Goal: Complete application form

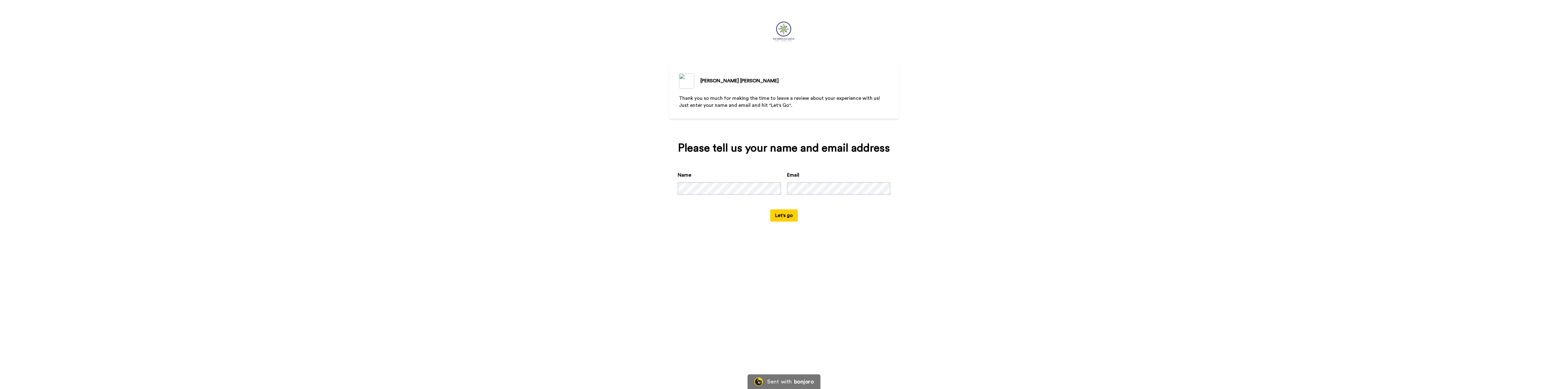
click at [782, 216] on button "Let's go" at bounding box center [783, 216] width 27 height 12
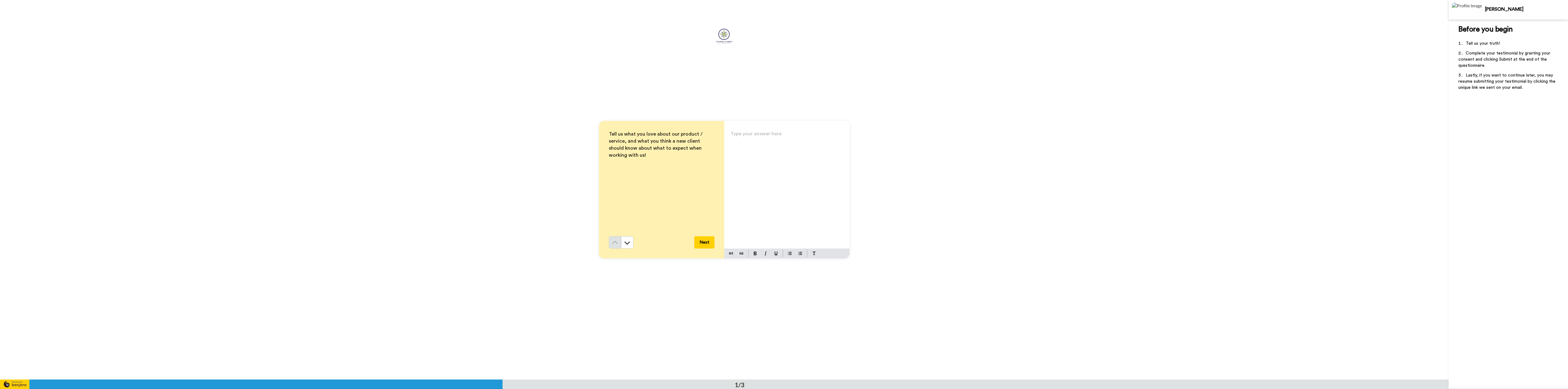
click at [742, 135] on p "Type your answer here ﻿" at bounding box center [787, 136] width 113 height 9
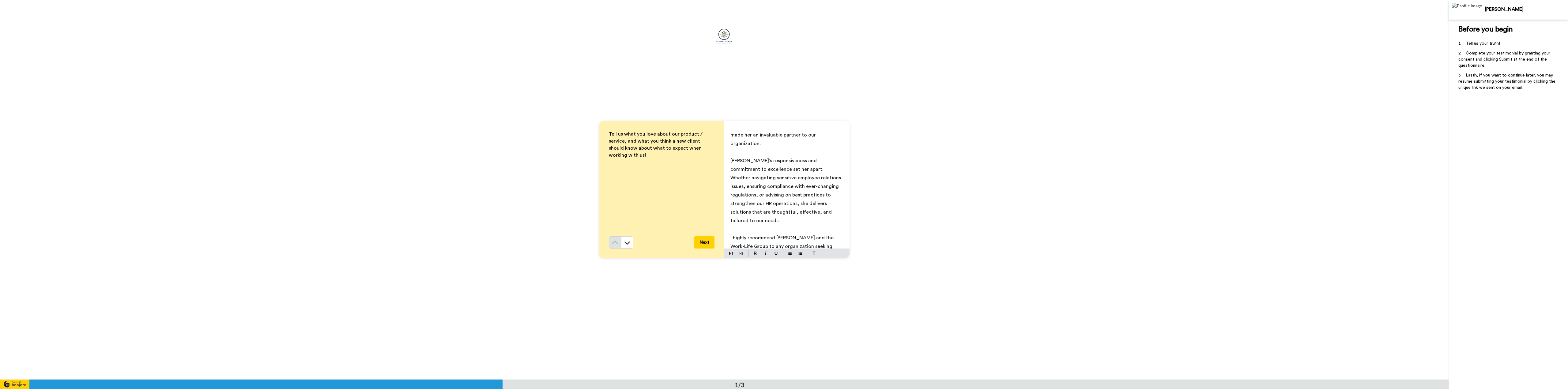
scroll to position [74, 0]
drag, startPoint x: 780, startPoint y: 246, endPoint x: 722, endPoint y: 216, distance: 65.3
click at [722, 216] on div "Tell us what you love about our product / service, and what you think a new cli…" at bounding box center [724, 190] width 251 height 138
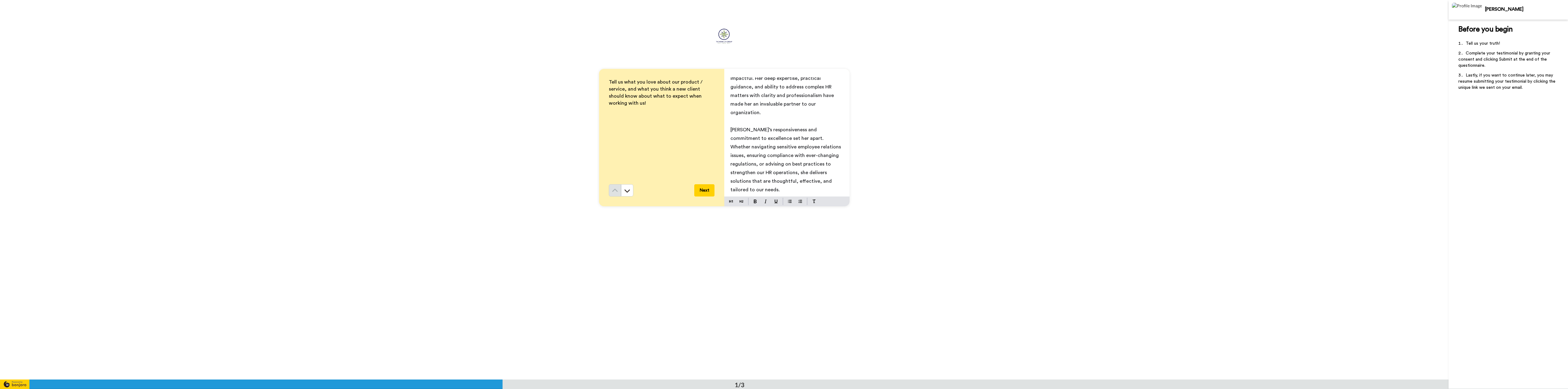
scroll to position [0, 0]
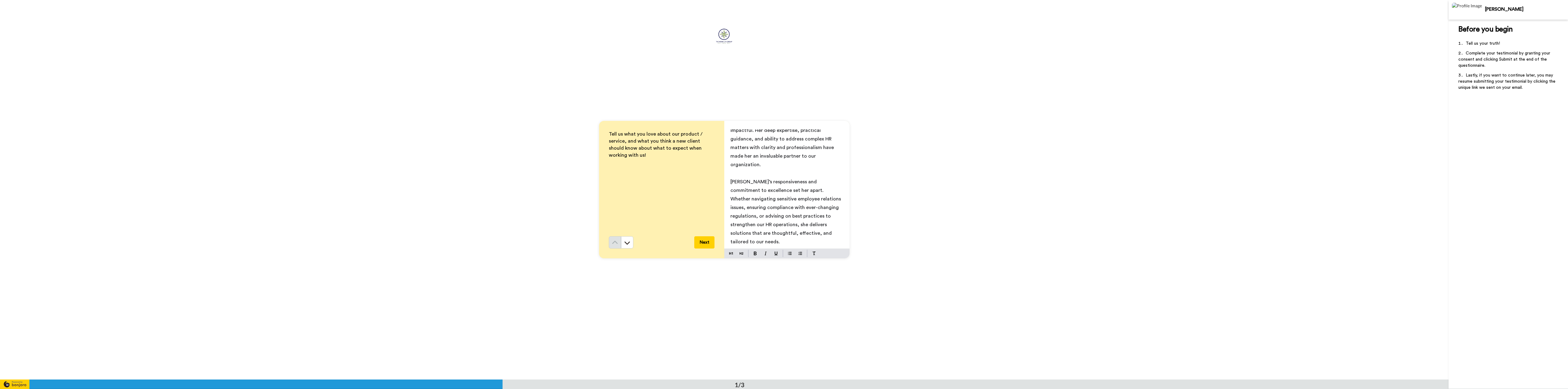
click at [704, 243] on button "Next" at bounding box center [704, 242] width 20 height 12
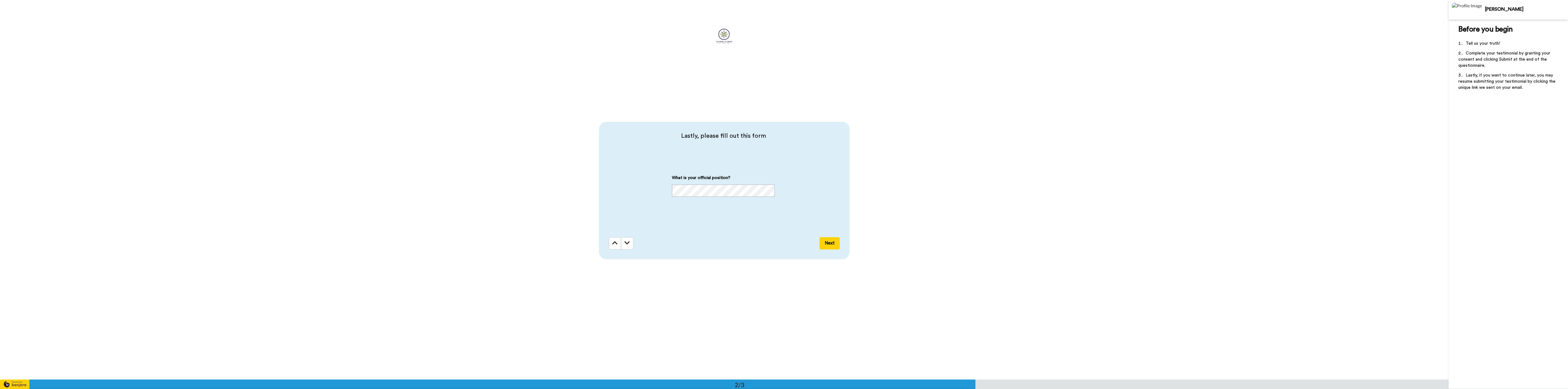
scroll to position [380, 0]
click at [830, 242] on button "Next" at bounding box center [829, 242] width 20 height 12
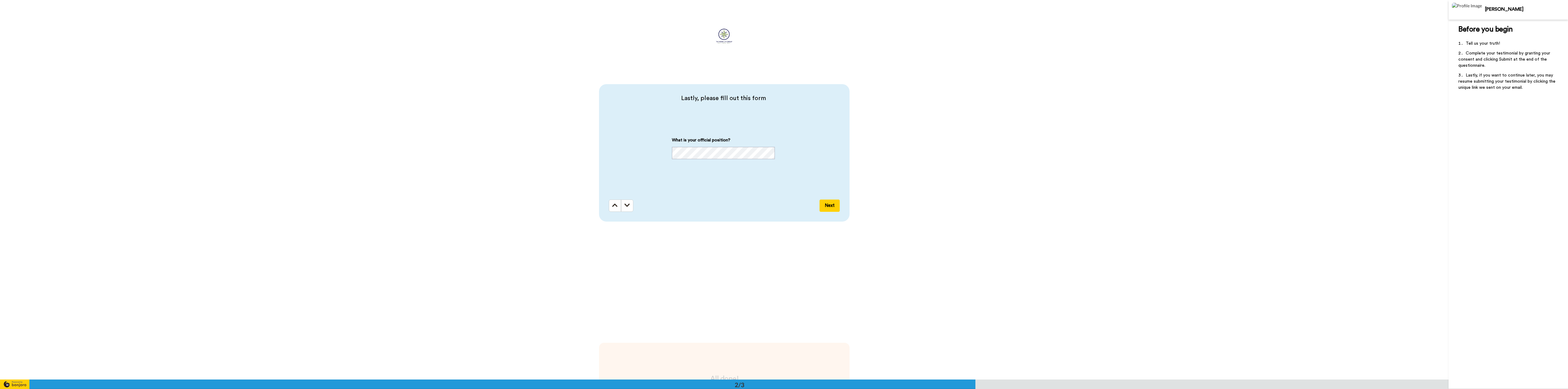
scroll to position [294, 0]
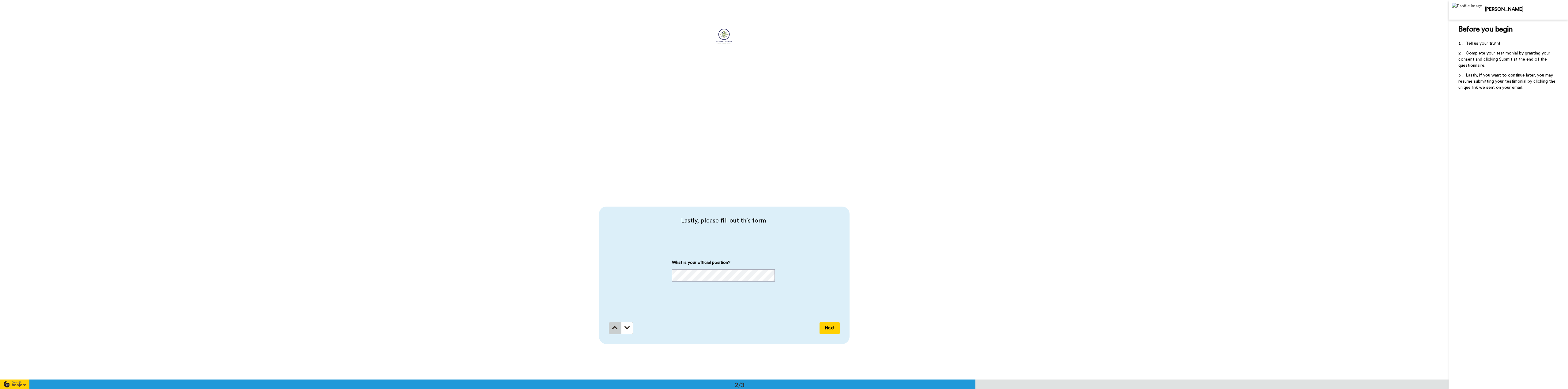
click at [613, 329] on icon at bounding box center [615, 328] width 5 height 6
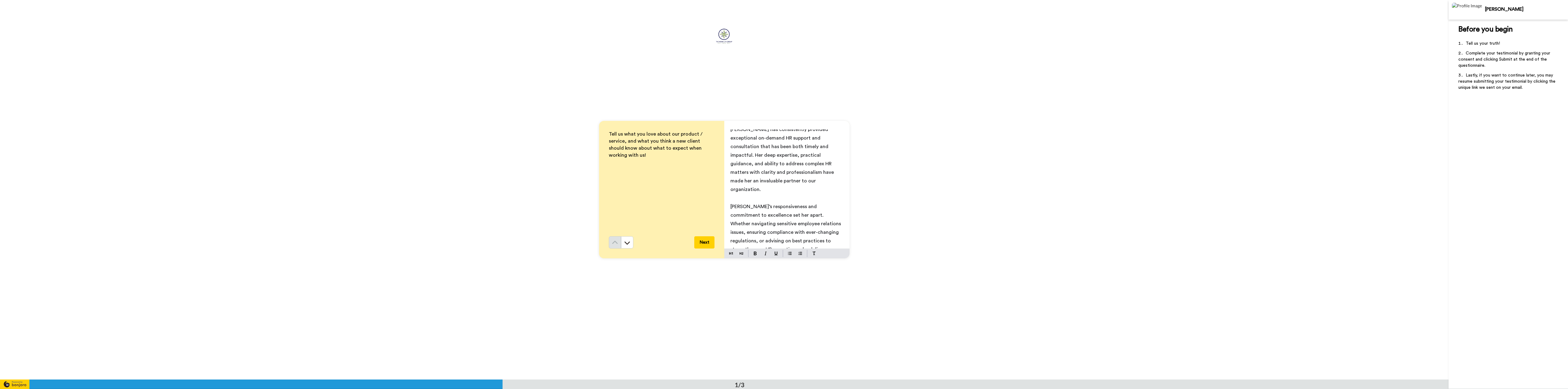
scroll to position [49, 0]
click at [741, 255] on p "﻿" at bounding box center [787, 259] width 113 height 9
click at [707, 242] on button "Next" at bounding box center [704, 242] width 20 height 12
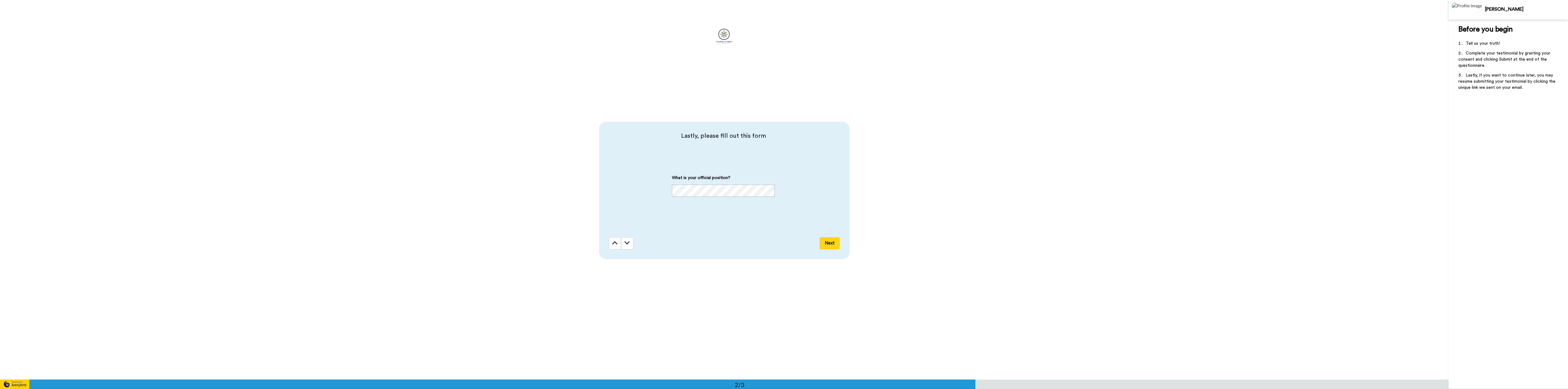
scroll to position [380, 0]
click at [831, 240] on button "Next" at bounding box center [829, 242] width 20 height 12
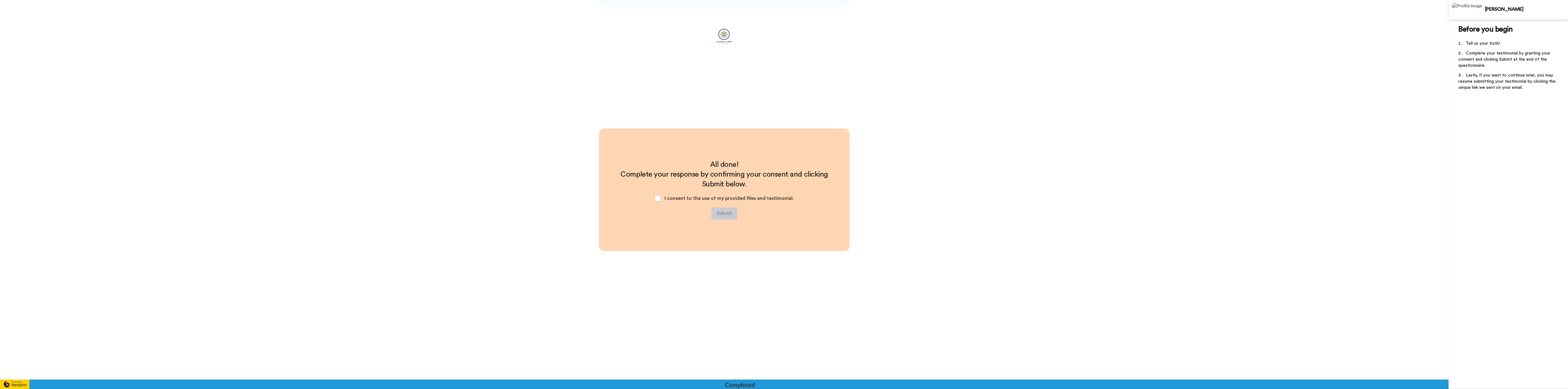
scroll to position [631, 0]
click at [658, 198] on span at bounding box center [658, 198] width 6 height 6
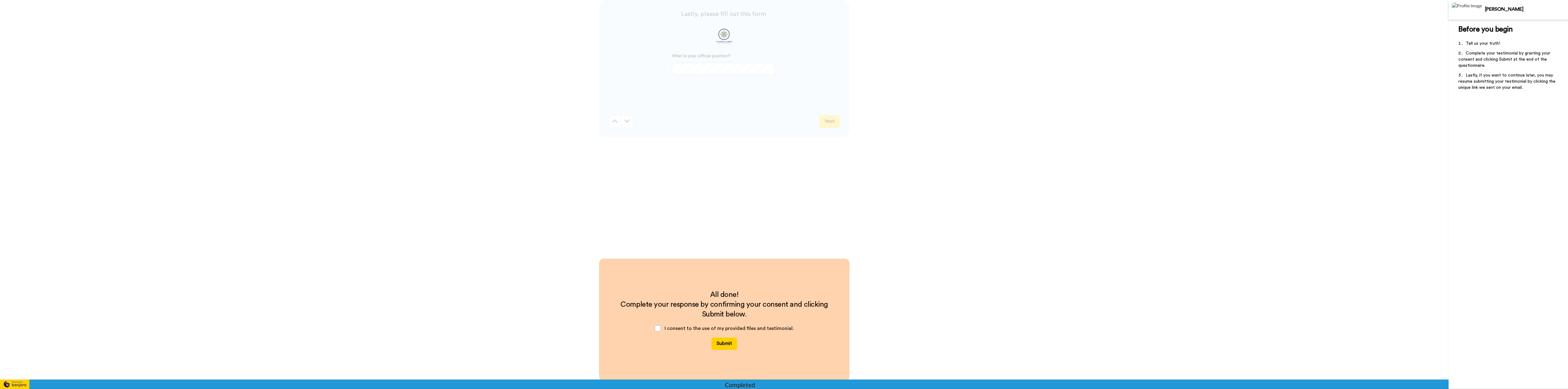
scroll to position [447, 0]
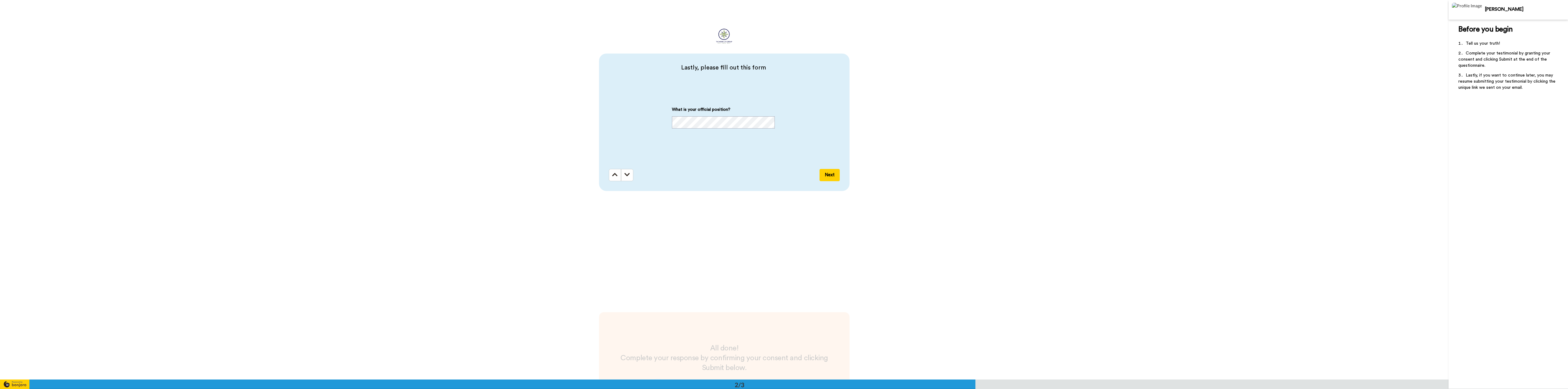
click at [831, 173] on button "Next" at bounding box center [829, 175] width 20 height 12
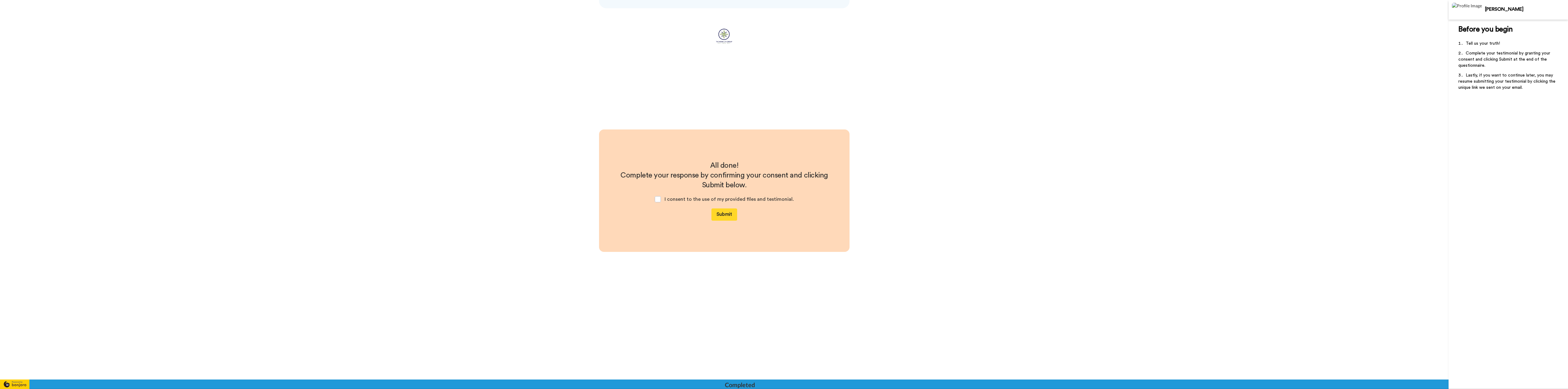
scroll to position [631, 0]
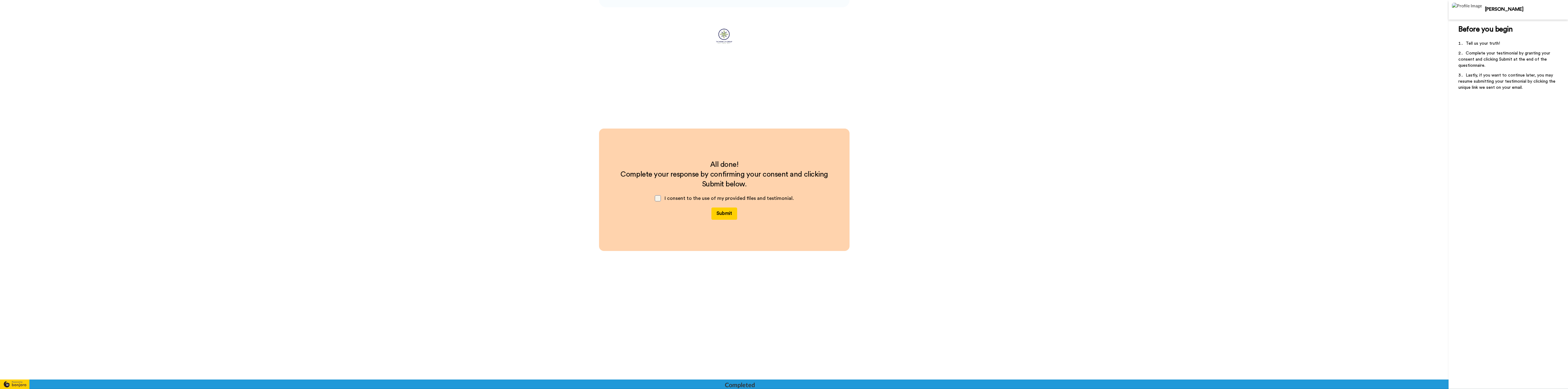
click at [657, 197] on span at bounding box center [658, 198] width 6 height 6
click at [657, 201] on span at bounding box center [658, 198] width 6 height 6
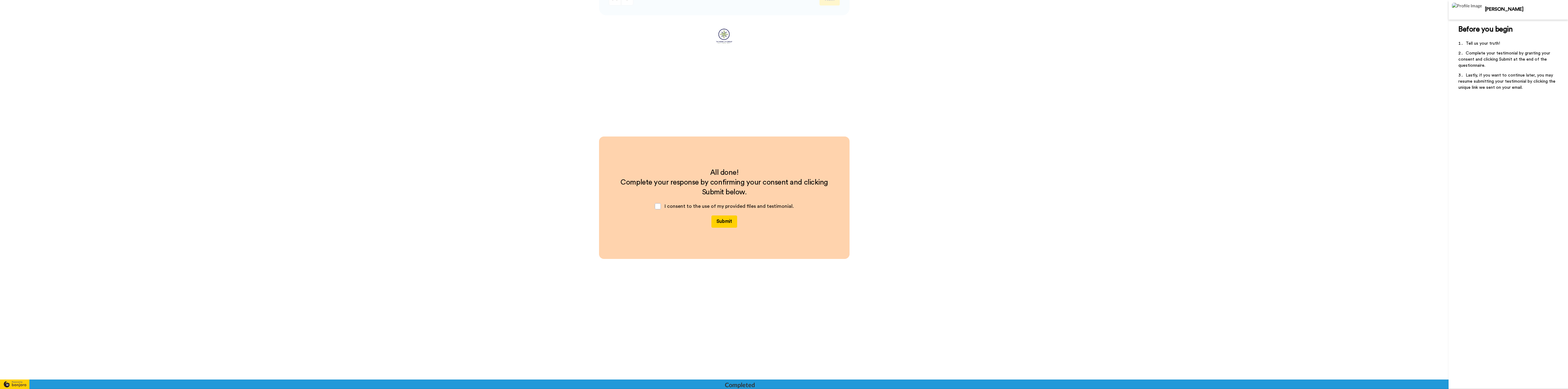
scroll to position [539, 0]
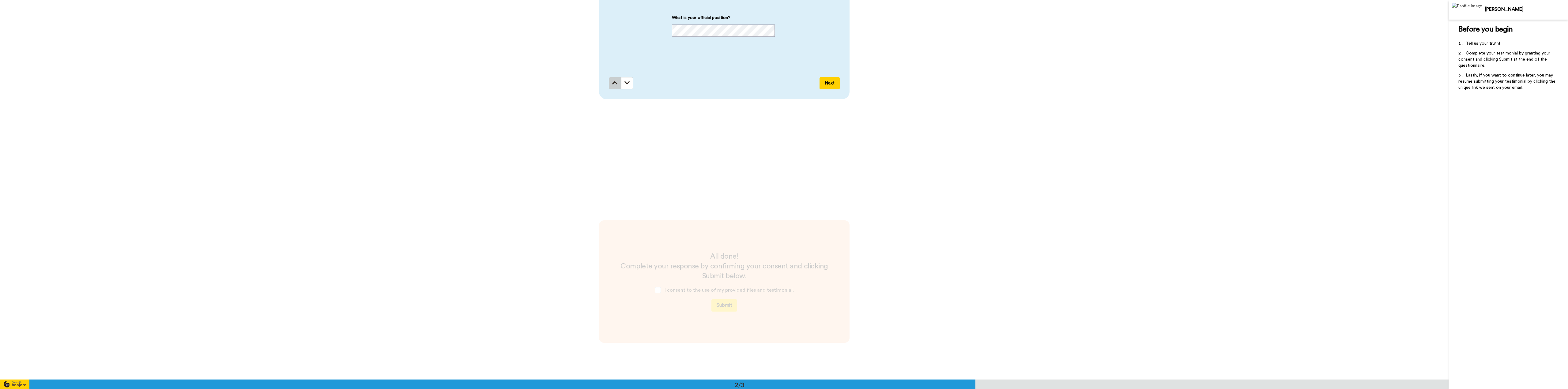
click at [613, 86] on button at bounding box center [615, 83] width 12 height 12
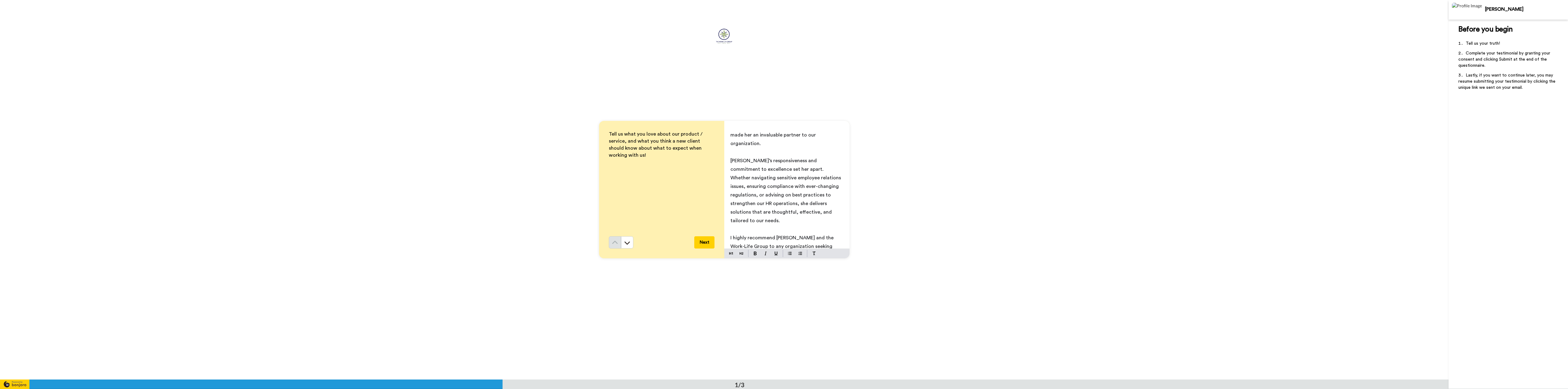
scroll to position [74, 0]
click at [707, 241] on button "Next" at bounding box center [704, 242] width 20 height 12
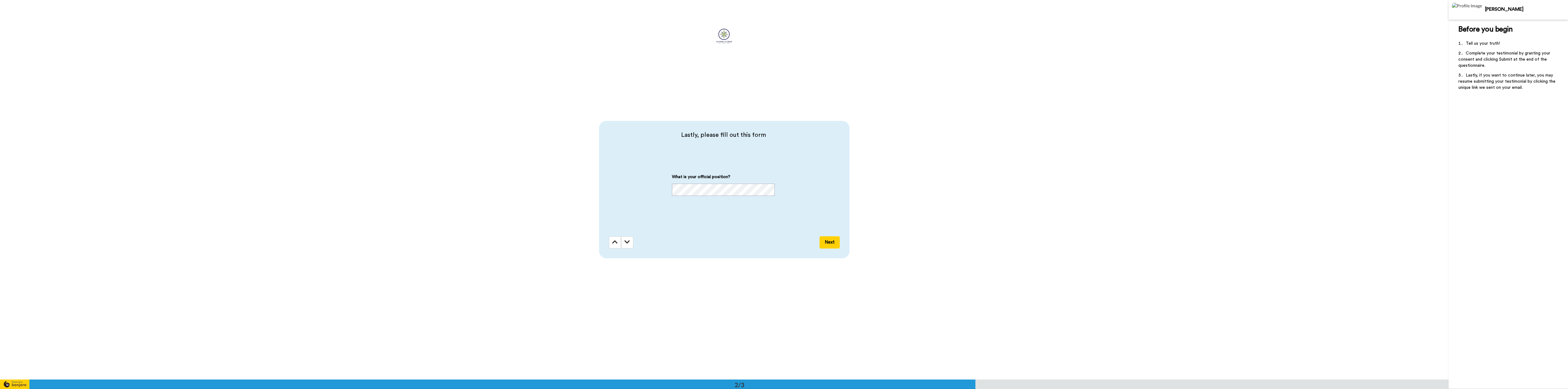
scroll to position [380, 0]
click at [835, 238] on button "Next" at bounding box center [829, 242] width 20 height 12
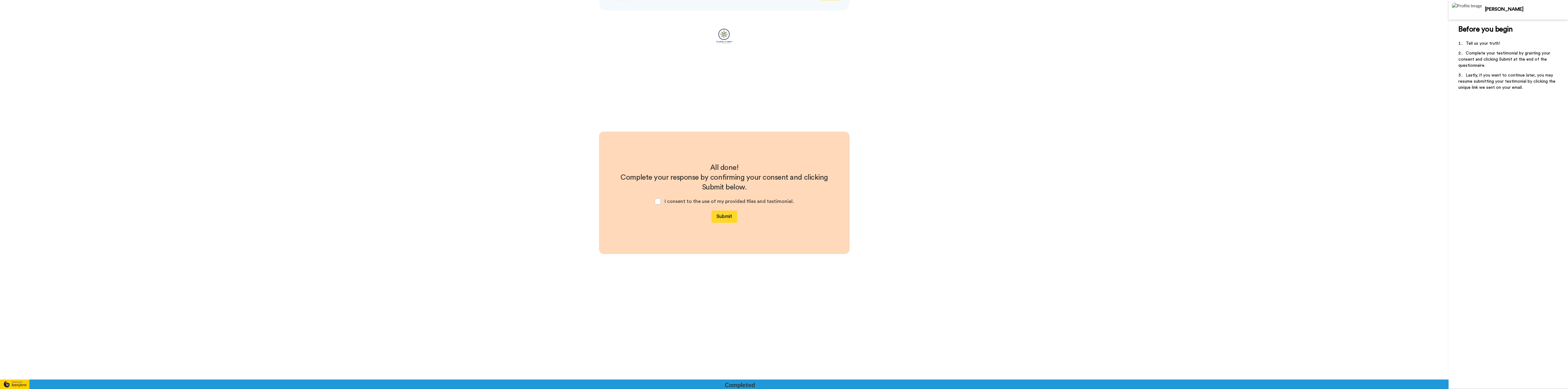
scroll to position [631, 0]
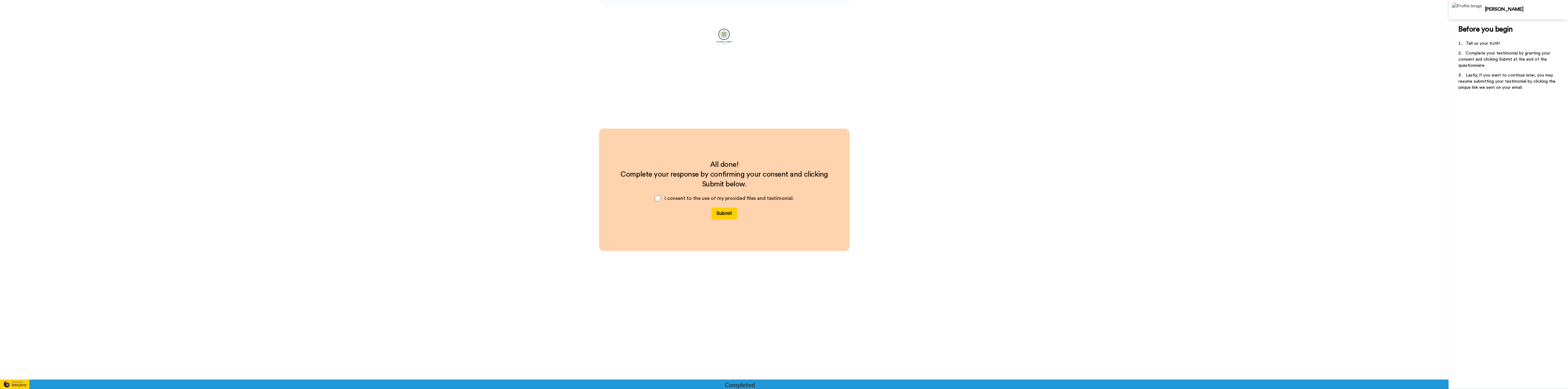
click at [658, 201] on span at bounding box center [658, 198] width 6 height 6
click at [656, 199] on span at bounding box center [658, 198] width 6 height 6
click at [726, 214] on button "Submit" at bounding box center [724, 214] width 26 height 12
